Goal: Task Accomplishment & Management: Manage account settings

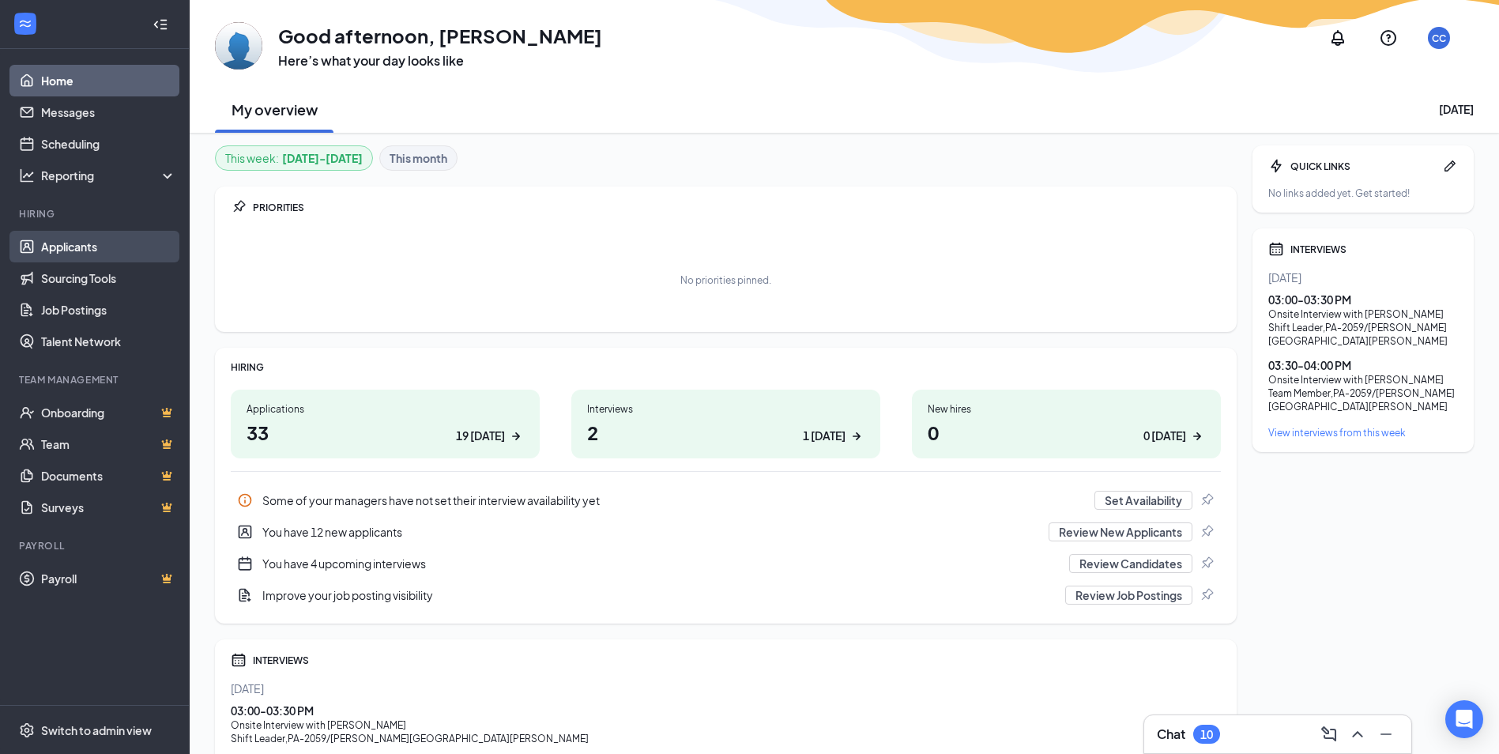
click at [79, 248] on link "Applicants" at bounding box center [108, 247] width 135 height 32
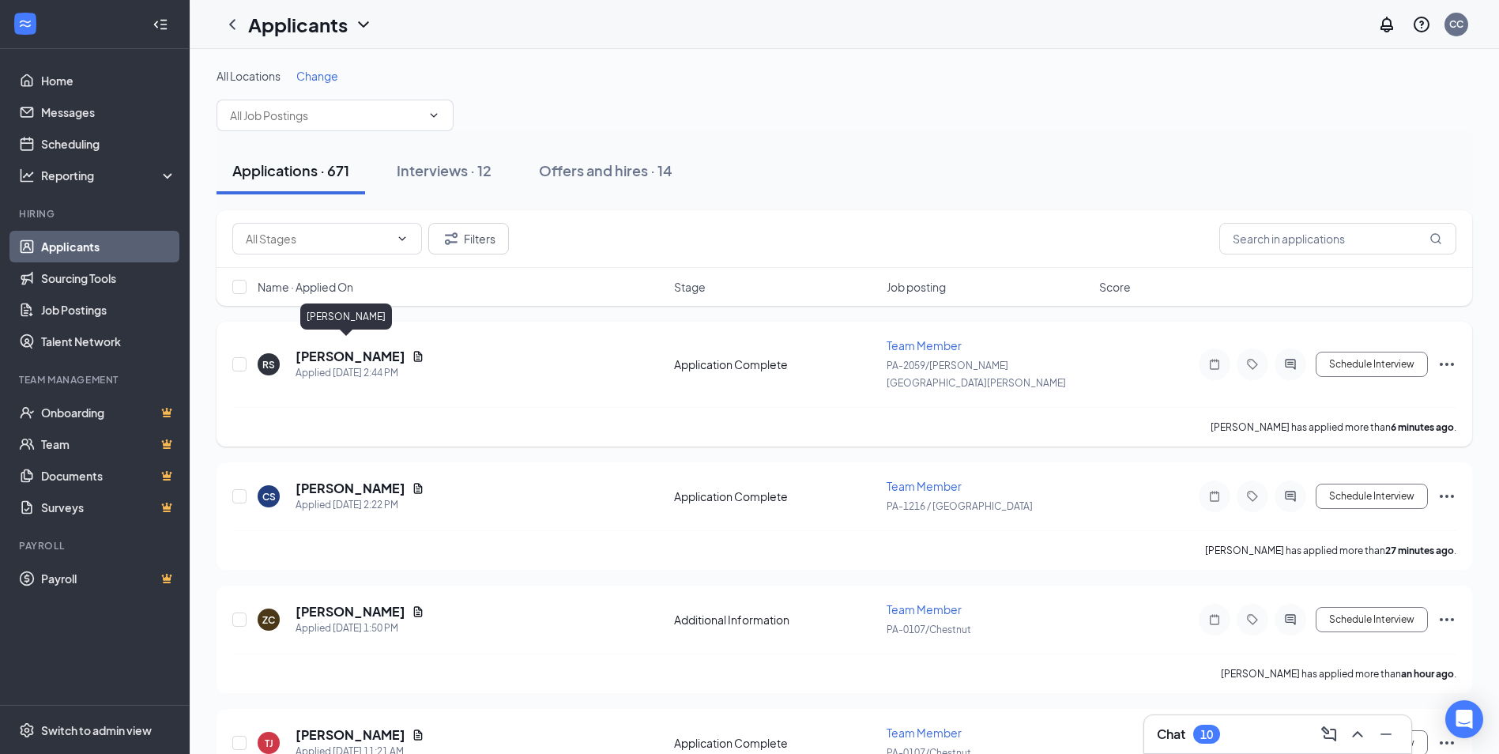
click at [355, 348] on h5 "[PERSON_NAME]" at bounding box center [350, 356] width 110 height 17
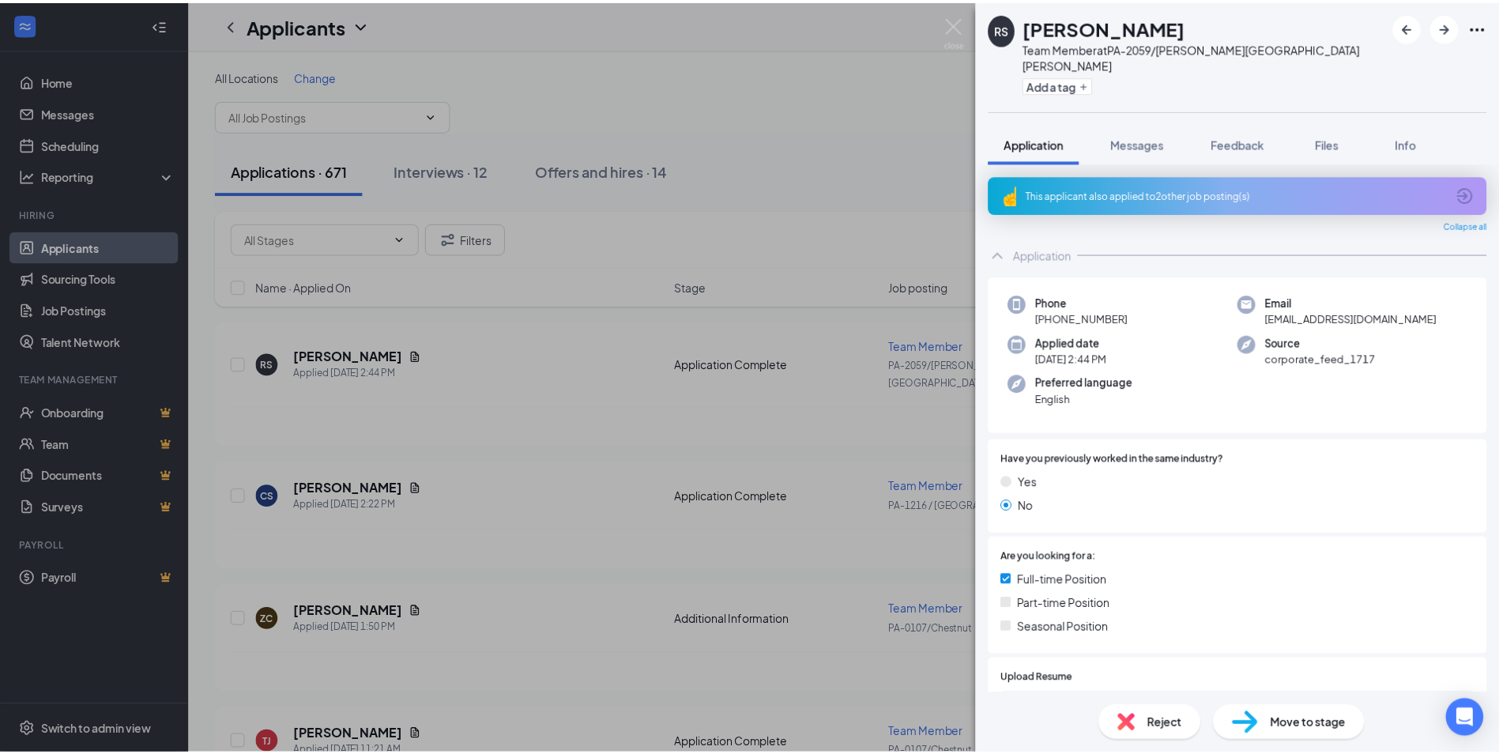
scroll to position [25, 0]
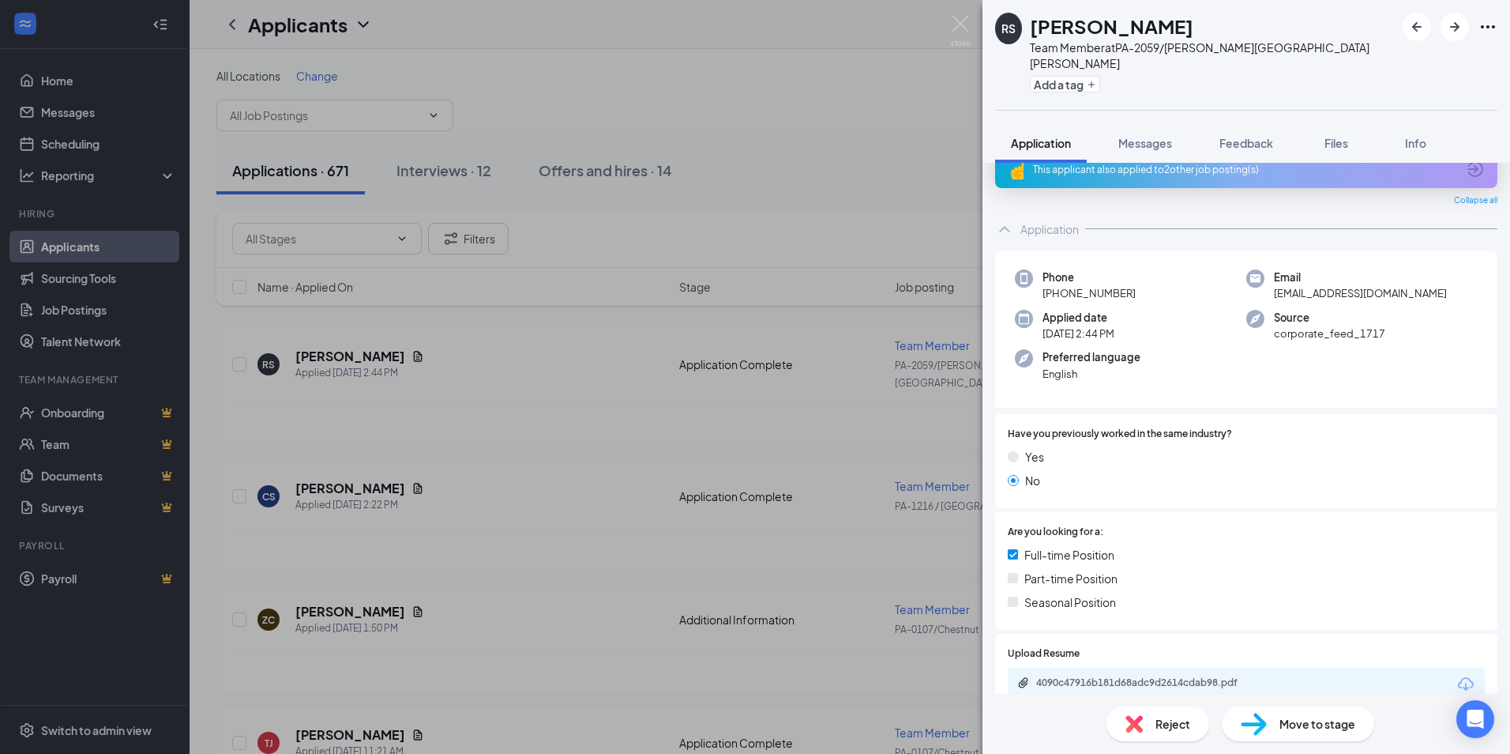
click at [575, 371] on div "RS [PERSON_NAME] Team Member at [GEOGRAPHIC_DATA]-2059/[PERSON_NAME] [PERSON_NA…" at bounding box center [755, 377] width 1510 height 754
click at [650, 359] on div "RS [PERSON_NAME] Team Member at [GEOGRAPHIC_DATA]-2059/[PERSON_NAME] [PERSON_NA…" at bounding box center [755, 377] width 1510 height 754
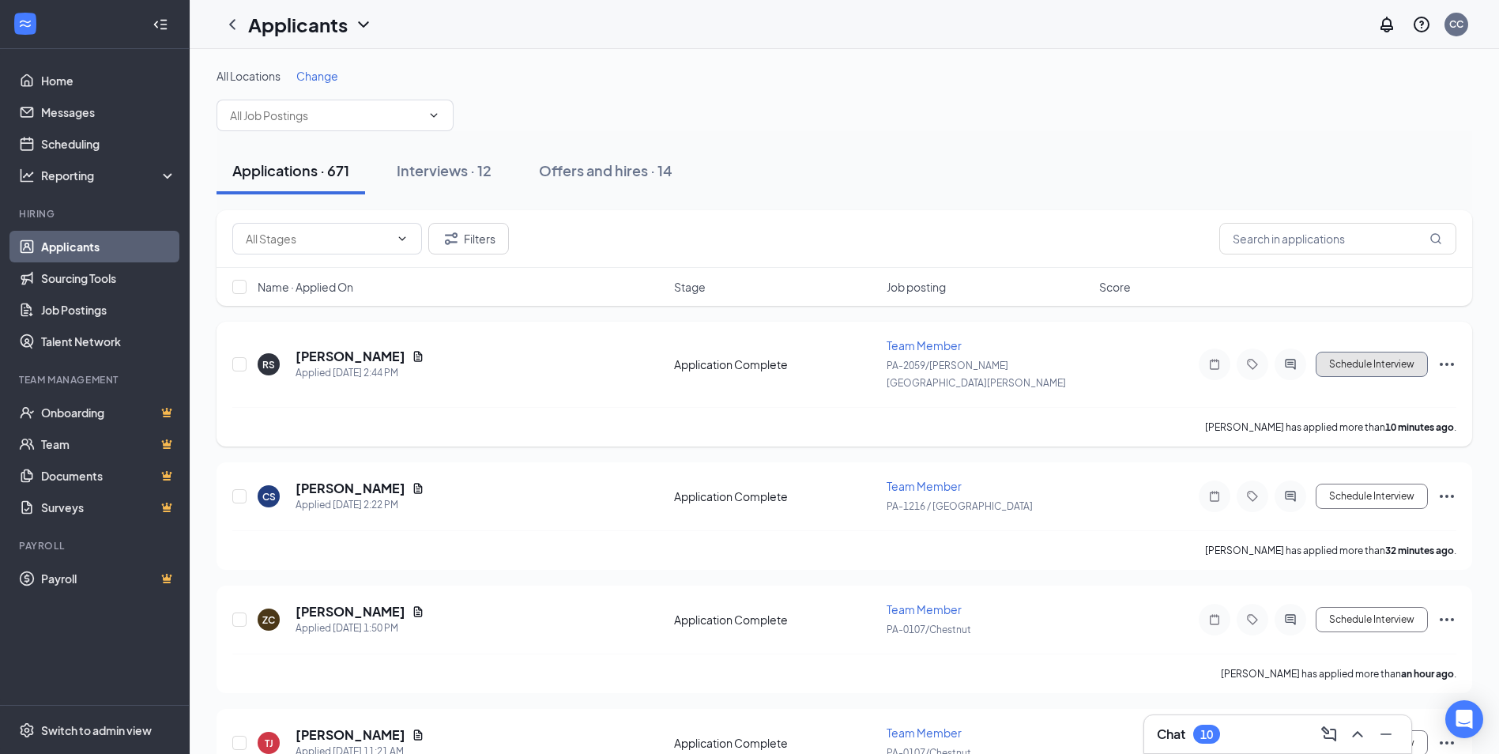
click at [1370, 352] on button "Schedule Interview" at bounding box center [1371, 364] width 112 height 25
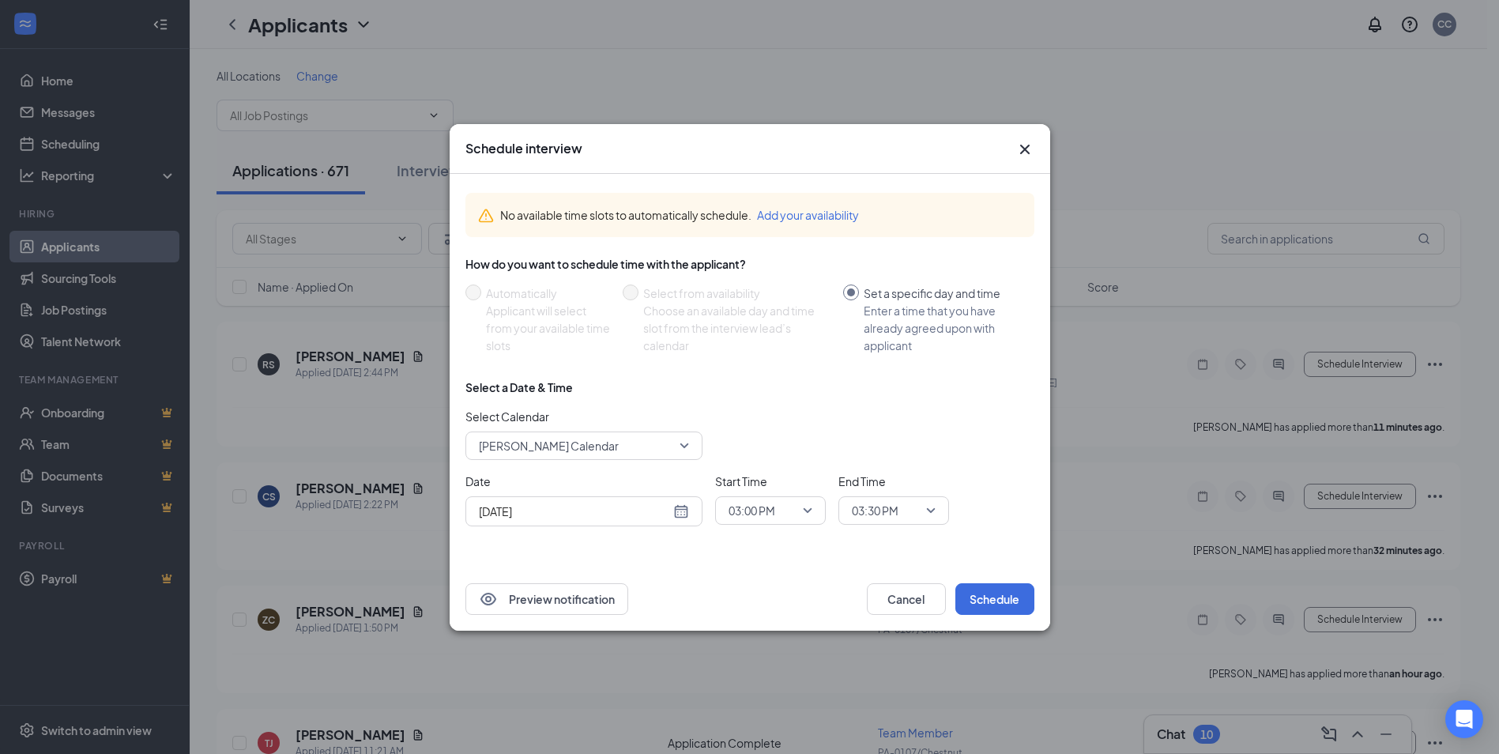
click at [676, 511] on div "[DATE]" at bounding box center [584, 510] width 210 height 17
type input "[DATE]"
click at [602, 446] on div "28" at bounding box center [602, 450] width 19 height 19
click at [808, 509] on span "03:00 PM" at bounding box center [770, 510] width 84 height 24
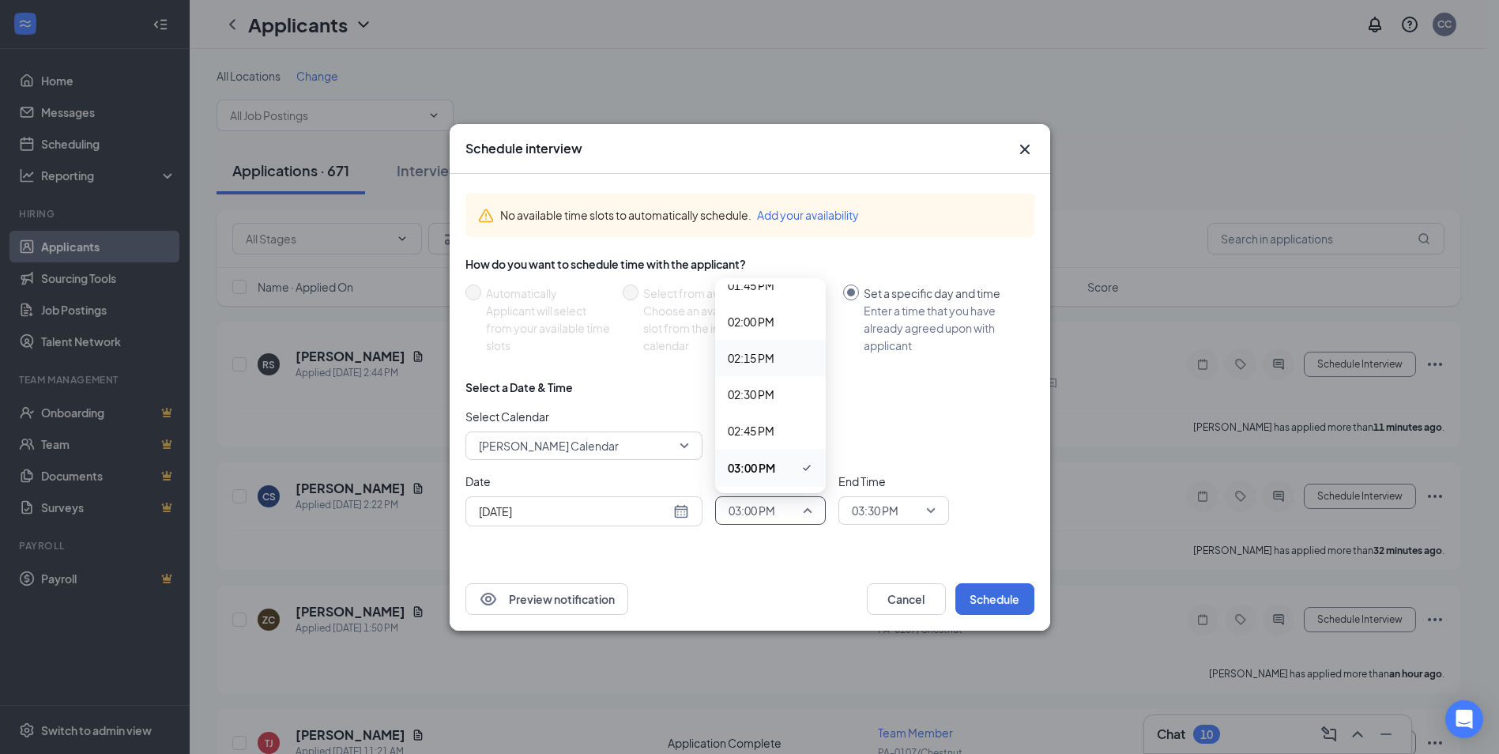
click at [777, 359] on span "02:15 PM" at bounding box center [770, 357] width 85 height 17
click at [936, 508] on div "03:30 PM" at bounding box center [893, 510] width 111 height 28
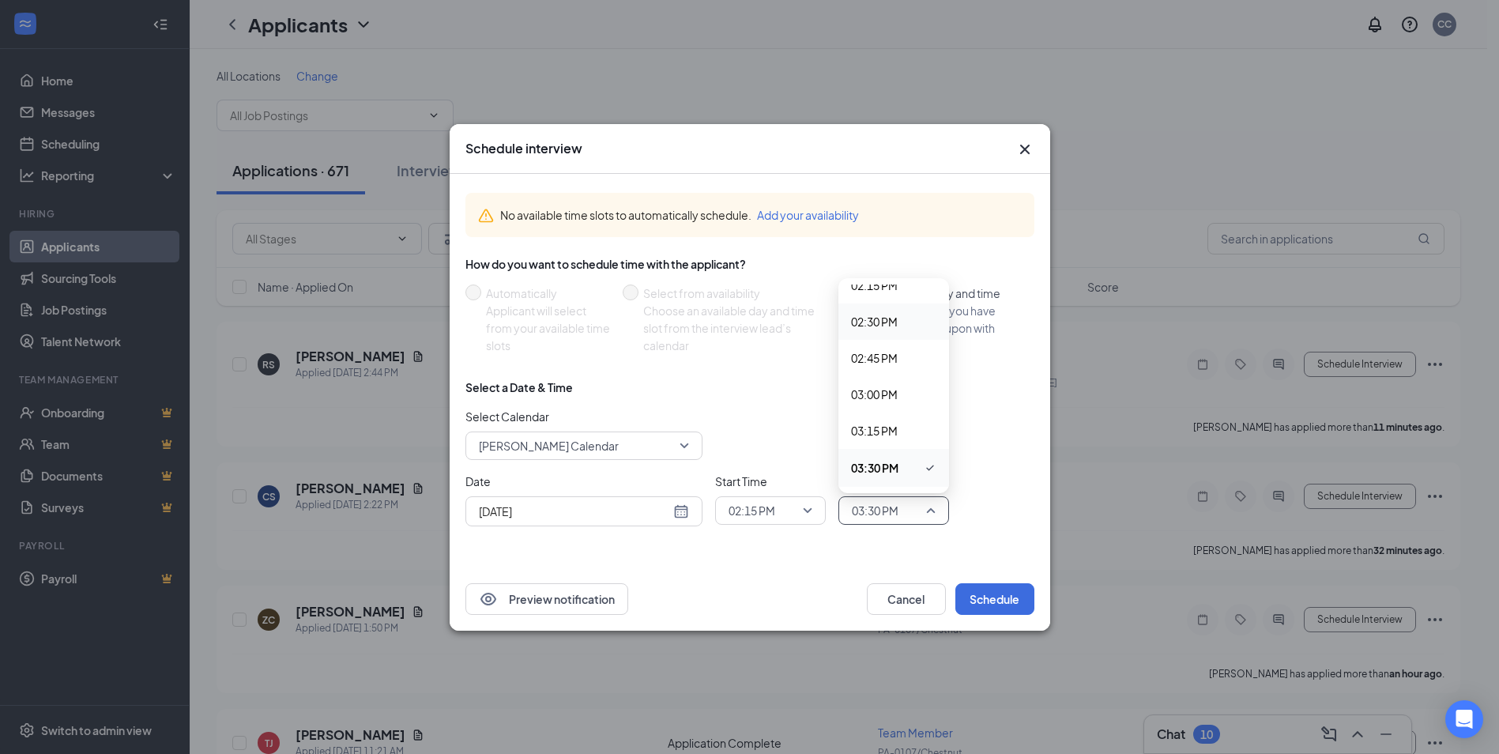
click at [885, 318] on span "02:30 PM" at bounding box center [874, 321] width 47 height 17
click at [1008, 596] on button "Schedule" at bounding box center [994, 599] width 79 height 32
